Goal: Information Seeking & Learning: Learn about a topic

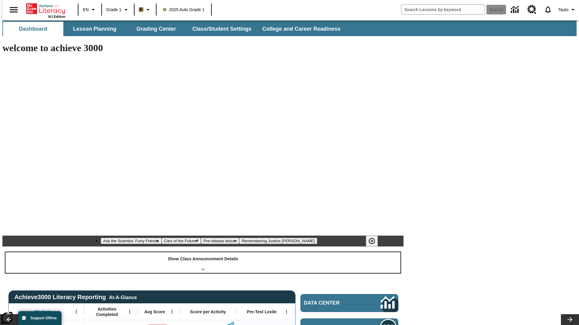
click at [203, 253] on div "Show Class Announcement Details" at bounding box center [202, 263] width 395 height 21
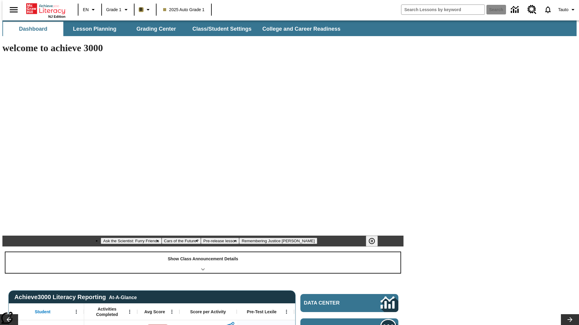
click at [203, 253] on div "Show Class Announcement Details" at bounding box center [202, 263] width 395 height 21
